Goal: Task Accomplishment & Management: Complete application form

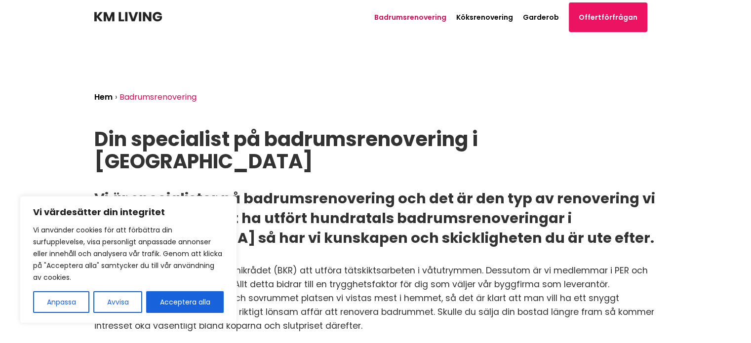
click at [126, 15] on img at bounding box center [128, 17] width 68 height 10
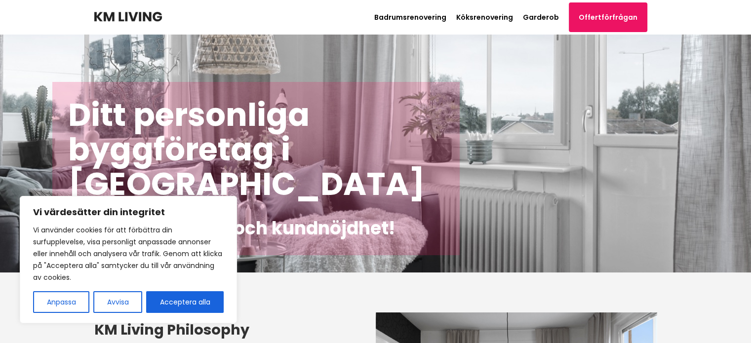
click at [201, 298] on button "Acceptera alla" at bounding box center [184, 302] width 77 height 22
checkbox input "true"
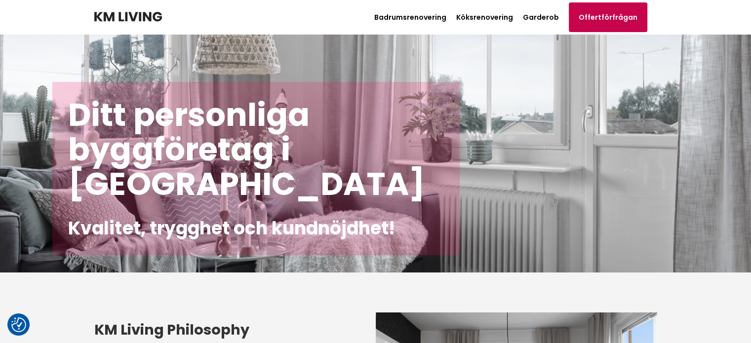
click at [601, 13] on link "Offertförfrågan" at bounding box center [608, 17] width 78 height 30
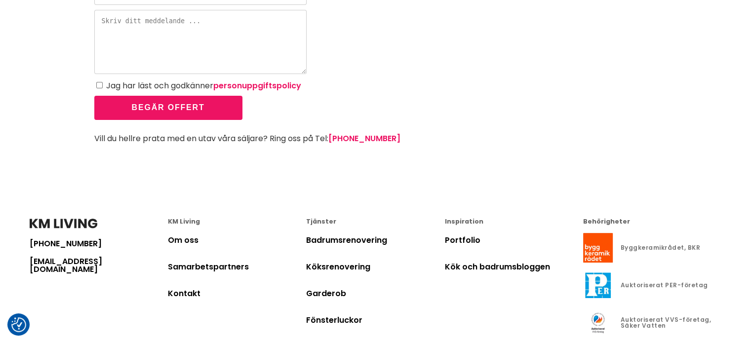
scroll to position [451, 0]
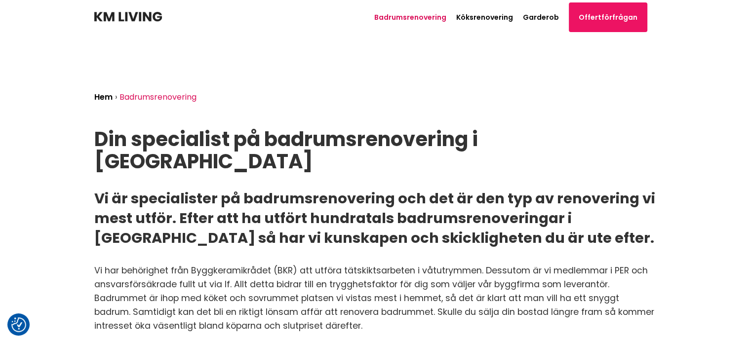
scroll to position [0, 49]
